Goal: Check status: Check status

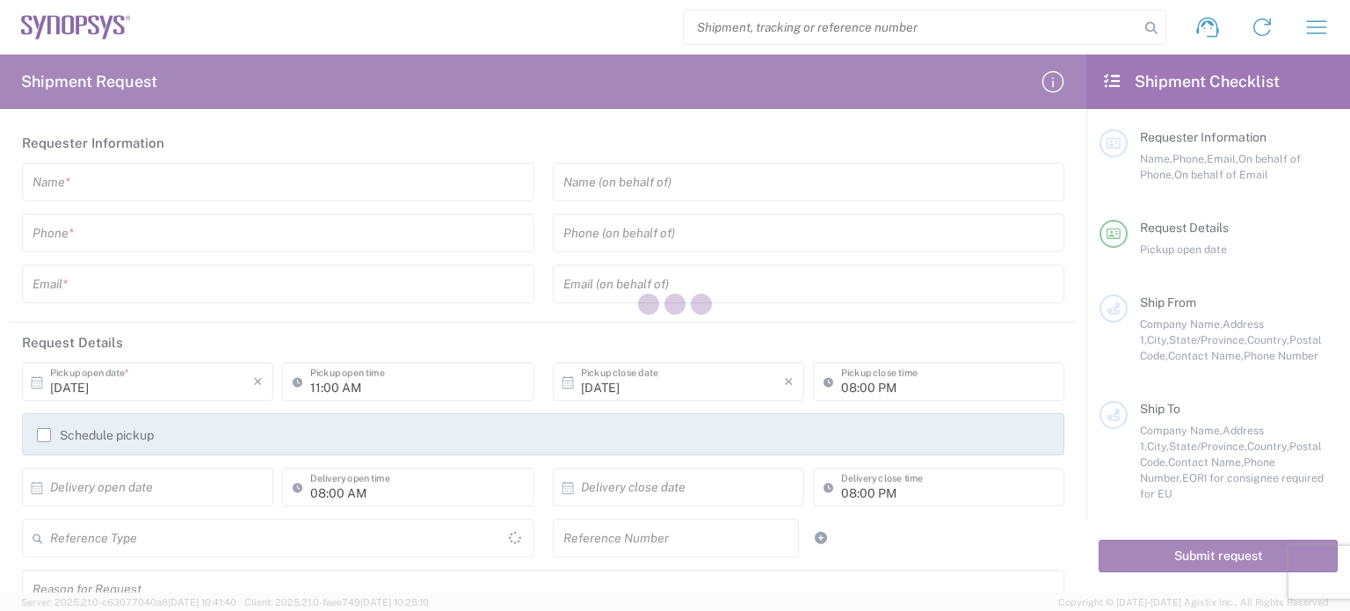
type input "[GEOGRAPHIC_DATA]"
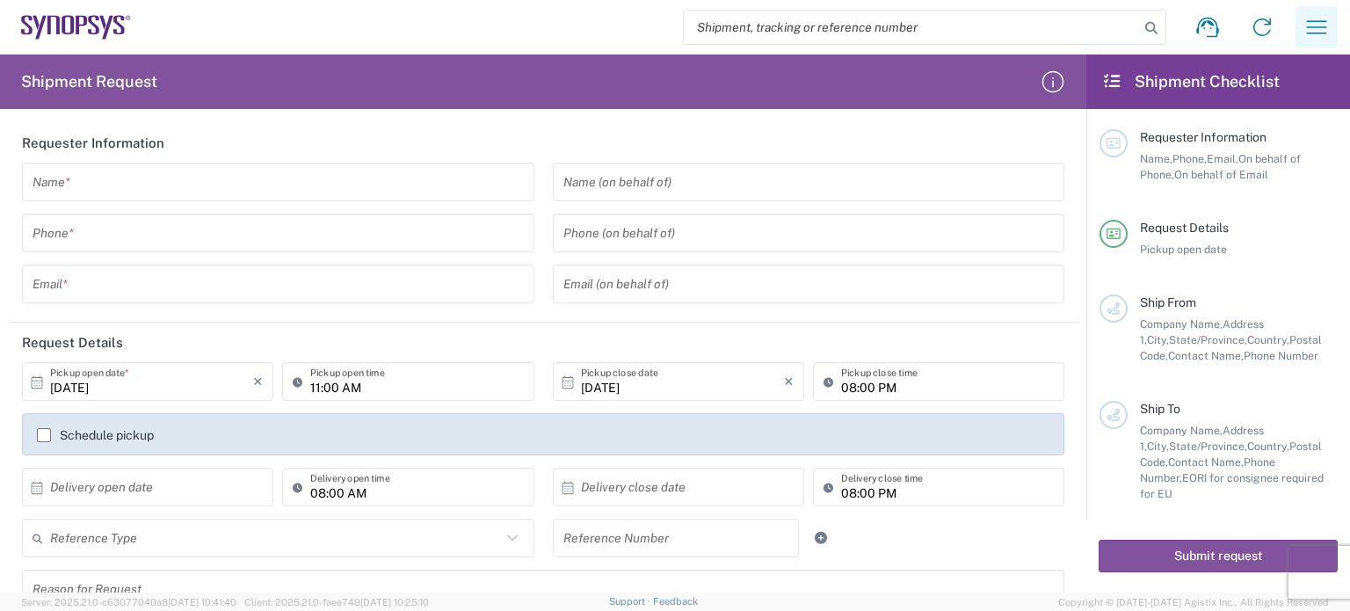
click at [1316, 29] on icon "button" at bounding box center [1317, 27] width 28 height 28
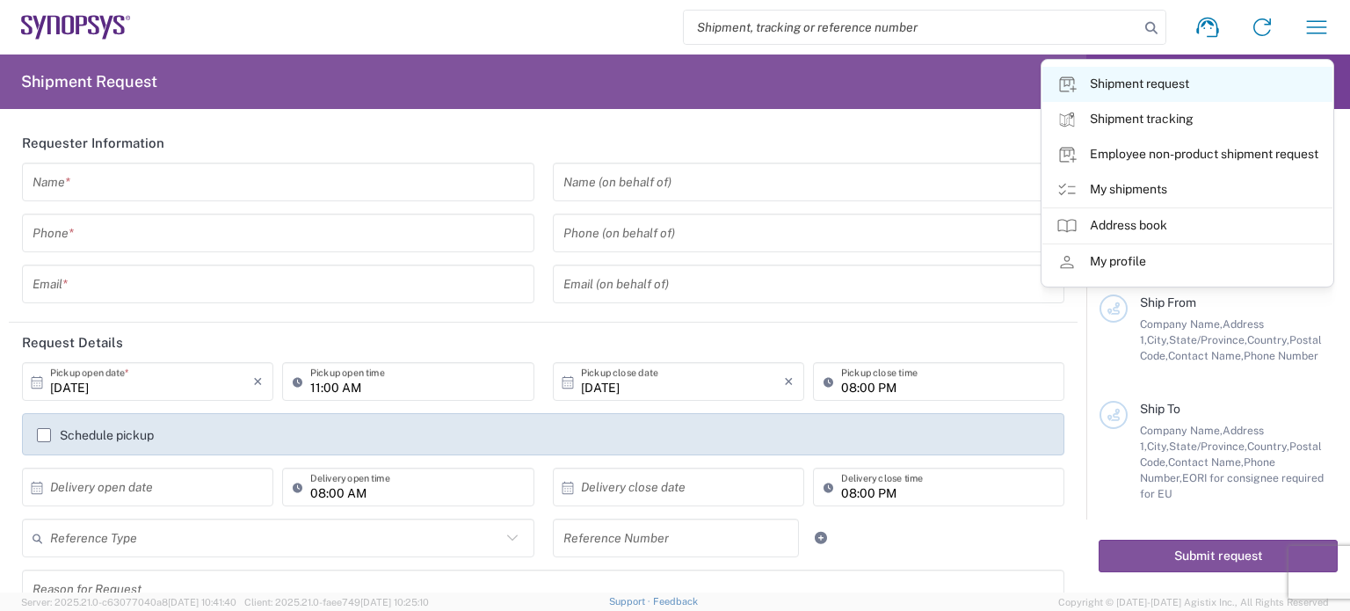
click at [1209, 93] on link "Shipment request" at bounding box center [1187, 84] width 290 height 35
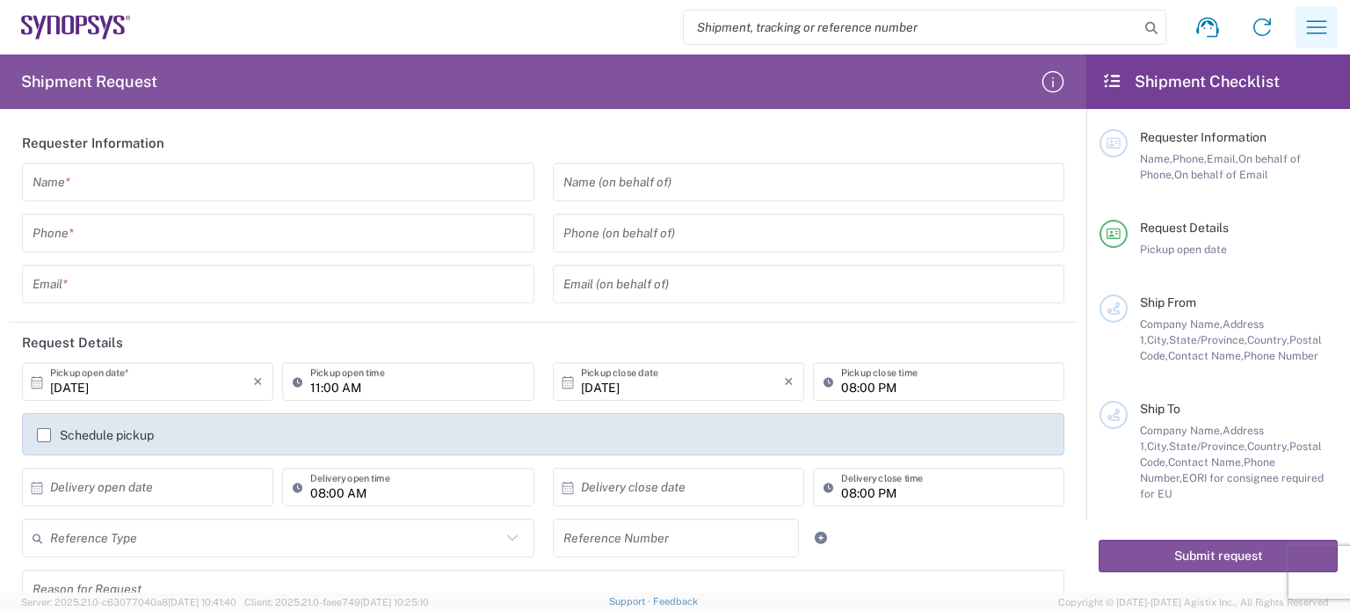
click at [1308, 26] on icon "button" at bounding box center [1317, 27] width 28 height 28
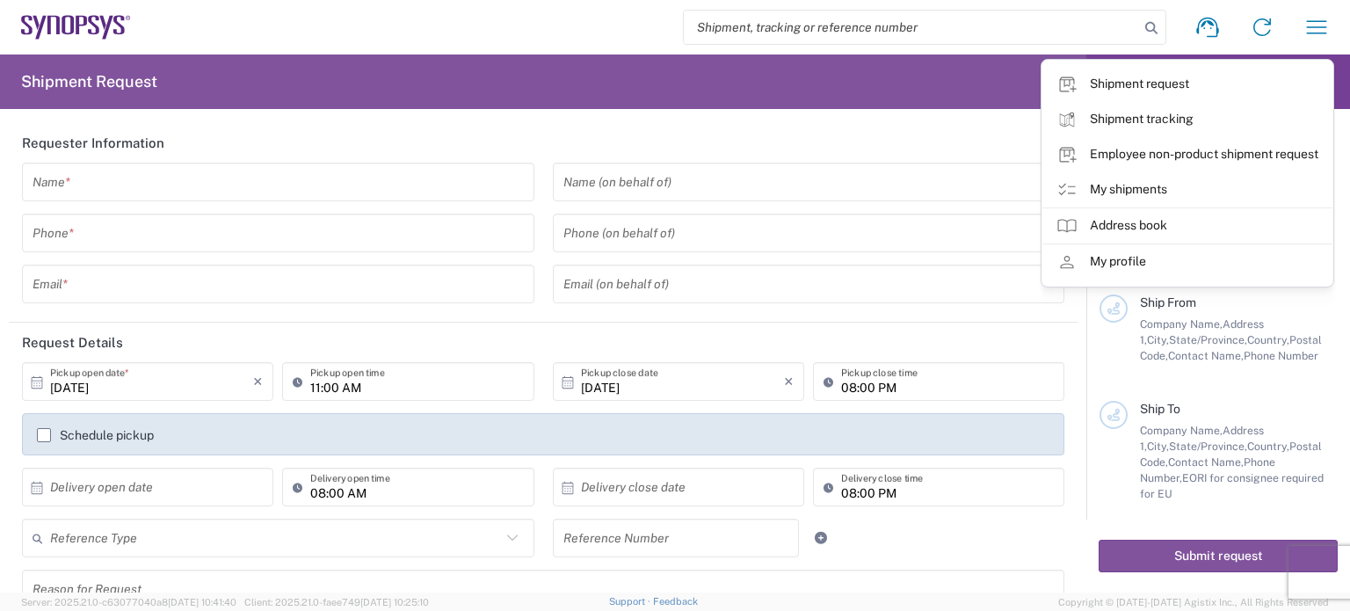
click at [1174, 124] on link "Shipment tracking" at bounding box center [1187, 119] width 290 height 35
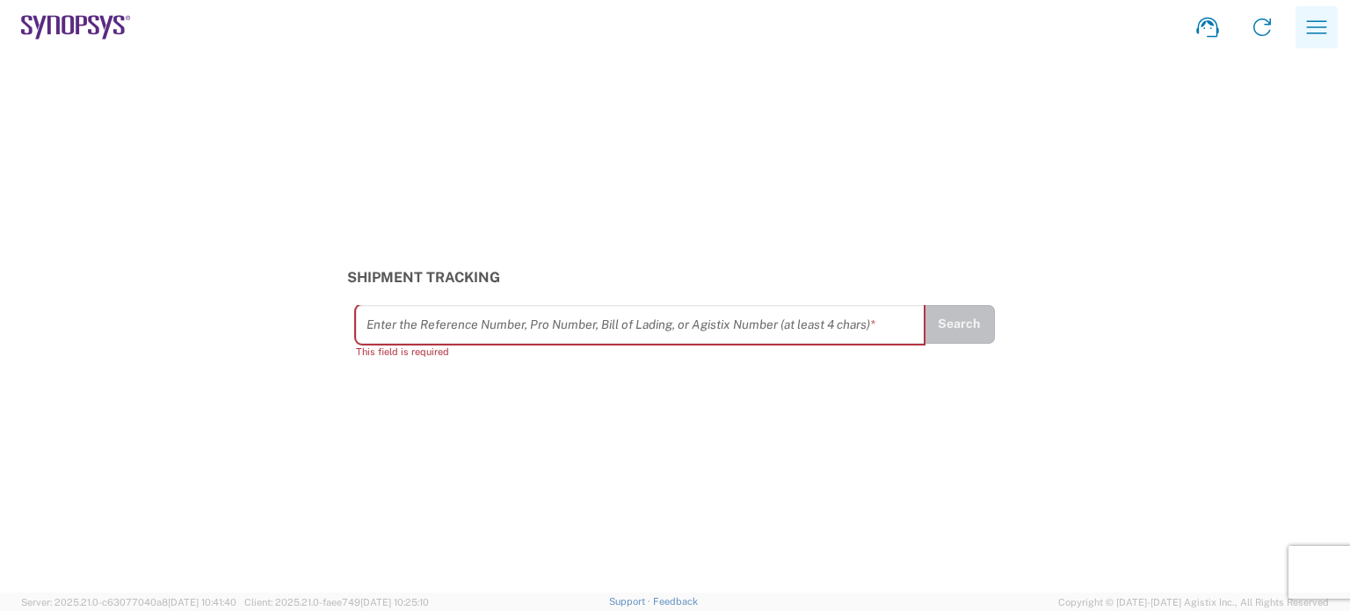
click at [1324, 35] on icon "button" at bounding box center [1317, 27] width 28 height 28
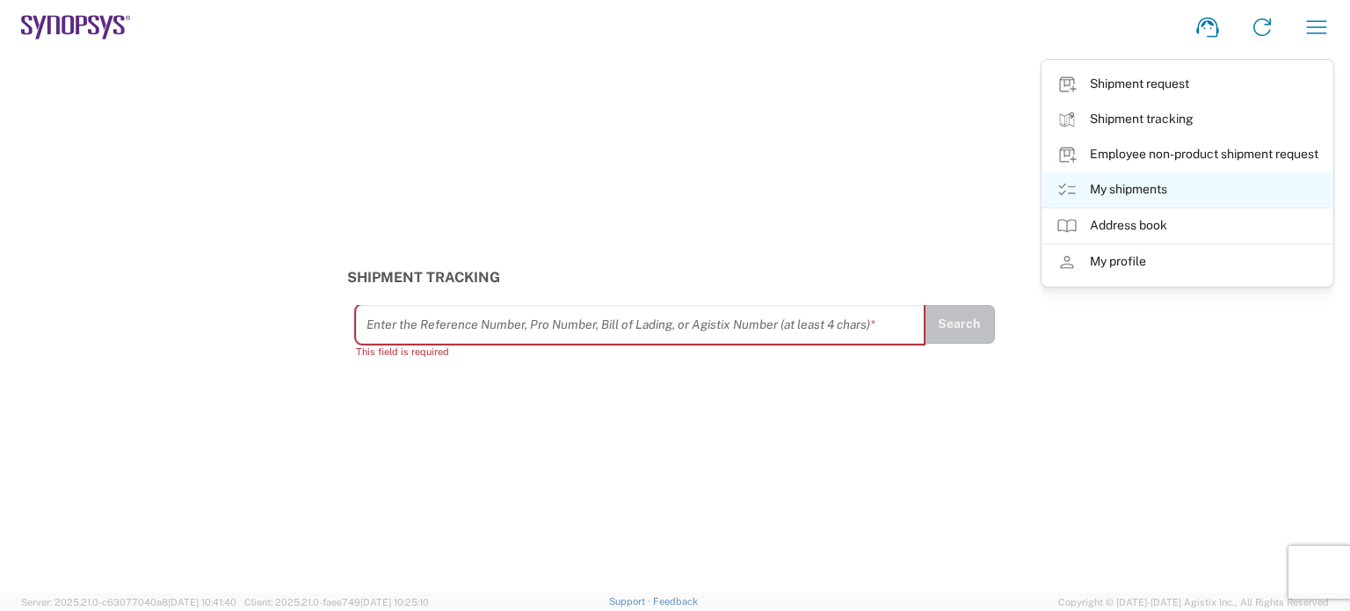
click at [1154, 193] on link "My shipments" at bounding box center [1187, 189] width 290 height 35
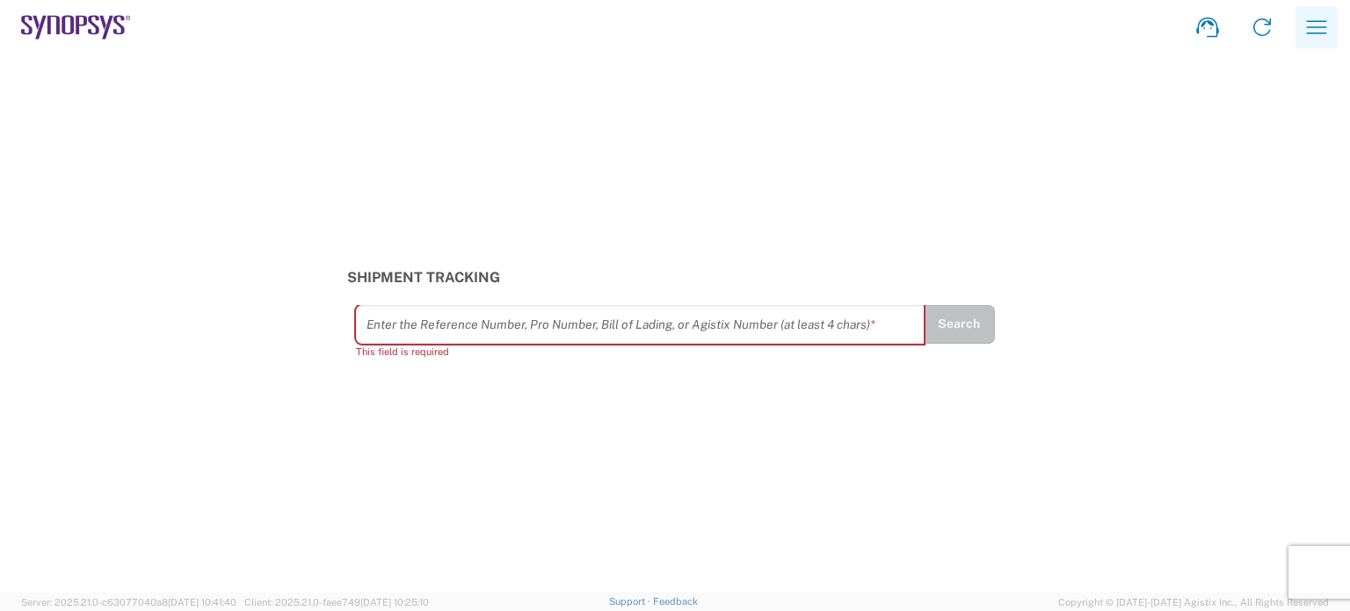
click at [1322, 33] on icon "button" at bounding box center [1317, 26] width 20 height 13
